Goal: Find specific page/section: Find specific page/section

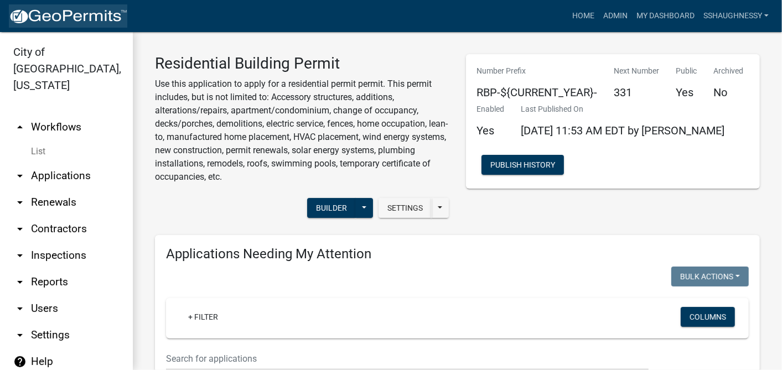
click at [96, 19] on img at bounding box center [68, 16] width 118 height 17
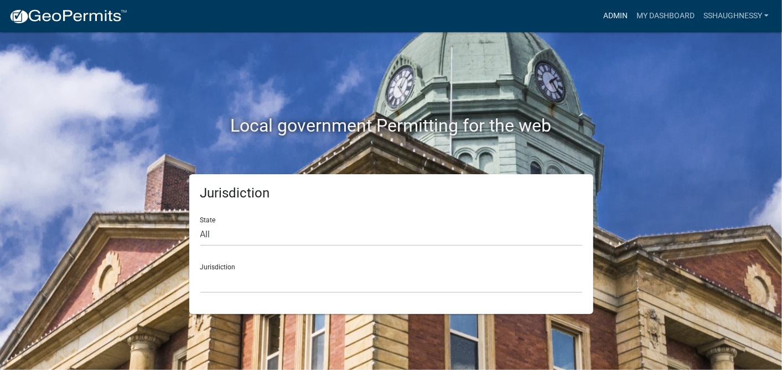
click at [617, 12] on link "Admin" at bounding box center [615, 16] width 33 height 21
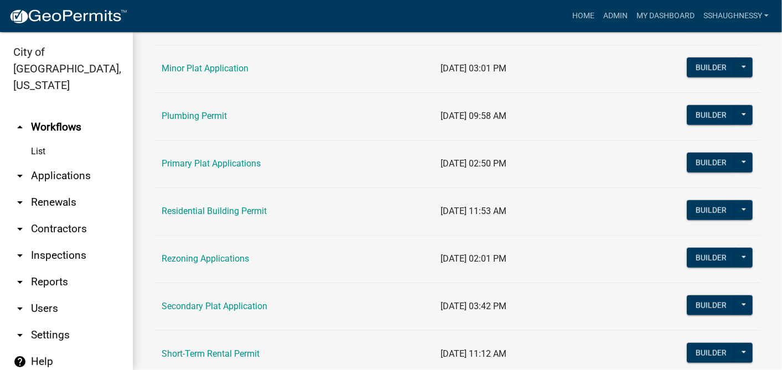
scroll to position [621, 0]
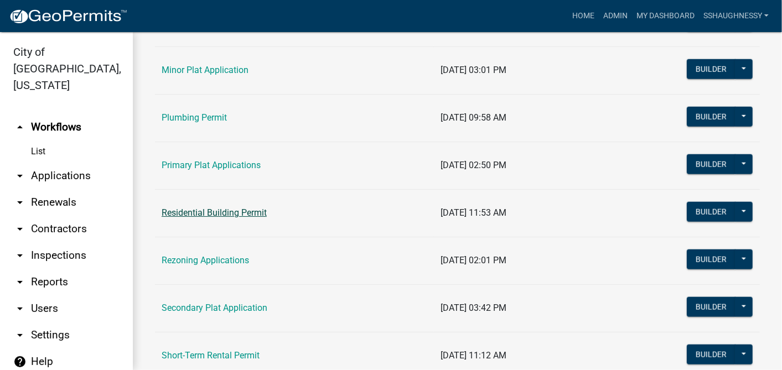
click at [237, 214] on link "Residential Building Permit" at bounding box center [214, 213] width 105 height 11
